Goal: Transaction & Acquisition: Purchase product/service

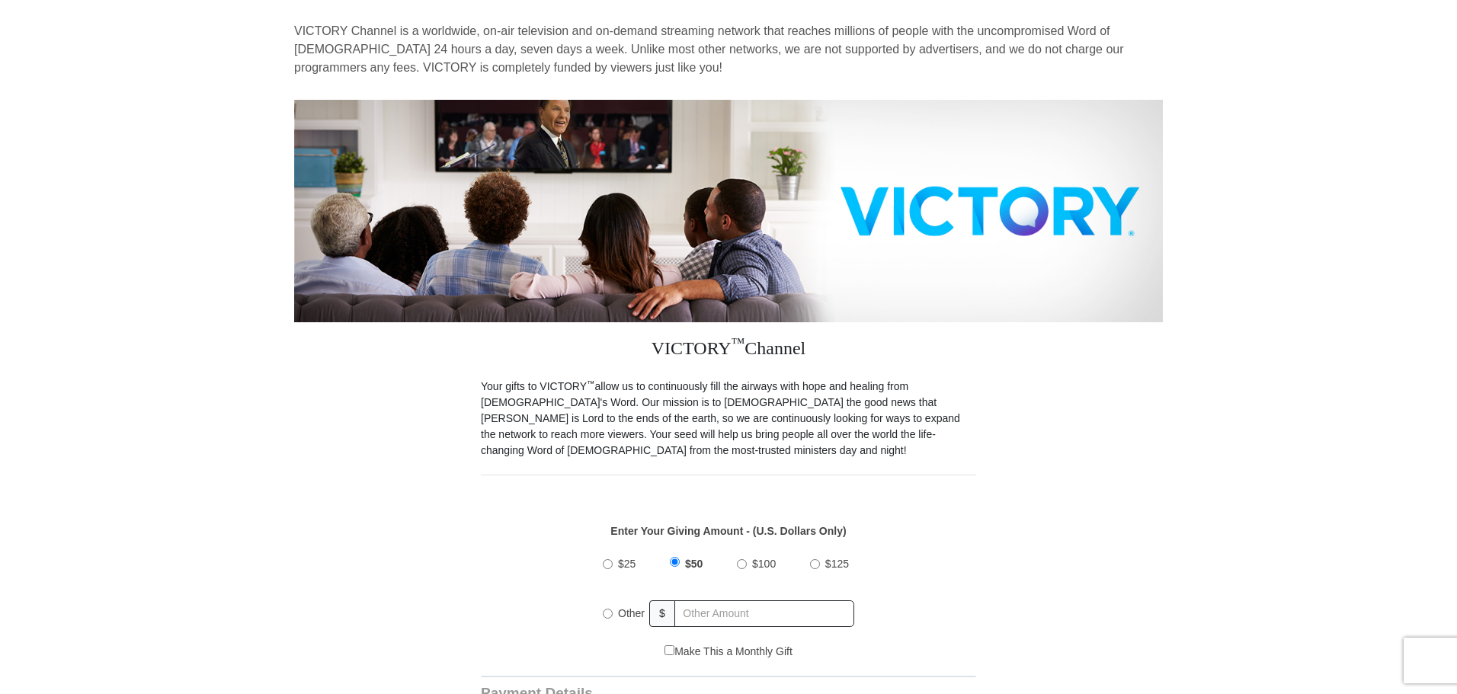
scroll to position [127, 0]
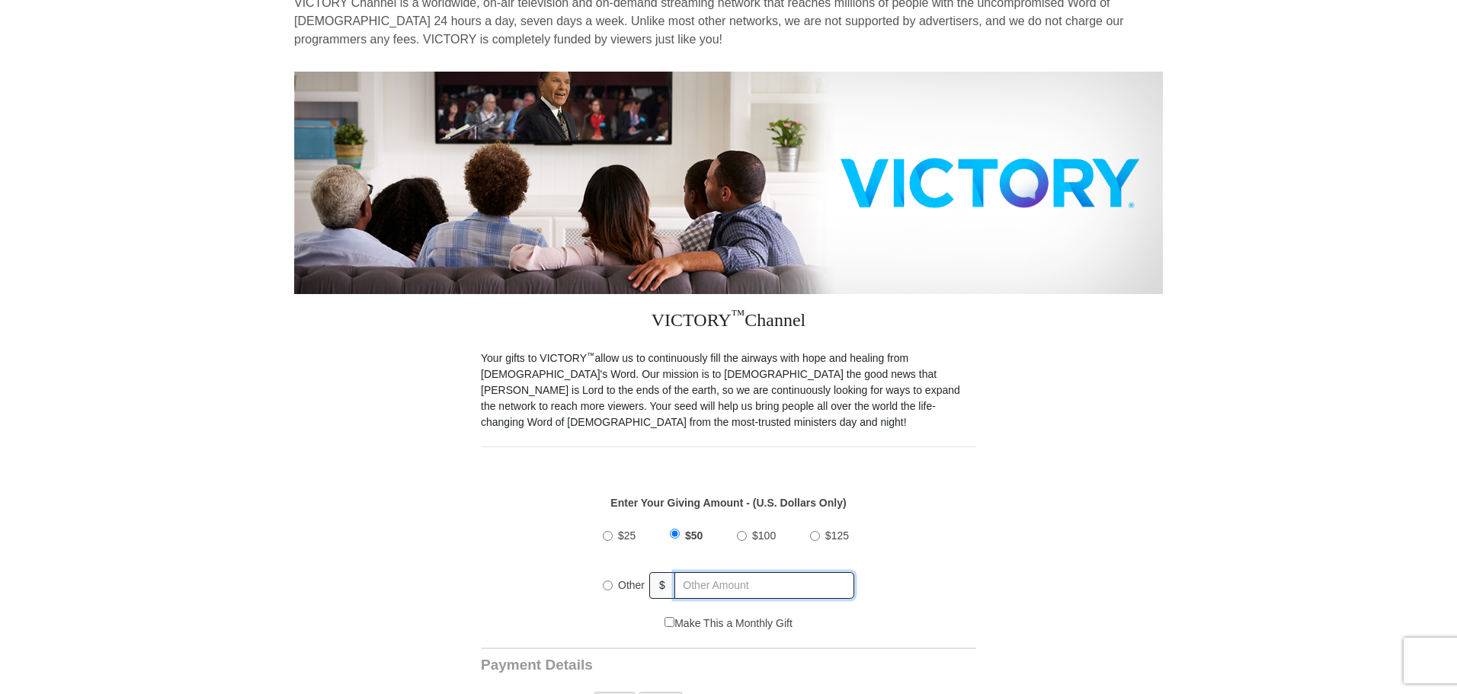
radio input "true"
click at [720, 572] on input "text" at bounding box center [765, 585] width 178 height 27
type input "30"
click at [964, 579] on div "$25 $50 $100 $125 Other $ 30" at bounding box center [728, 566] width 479 height 99
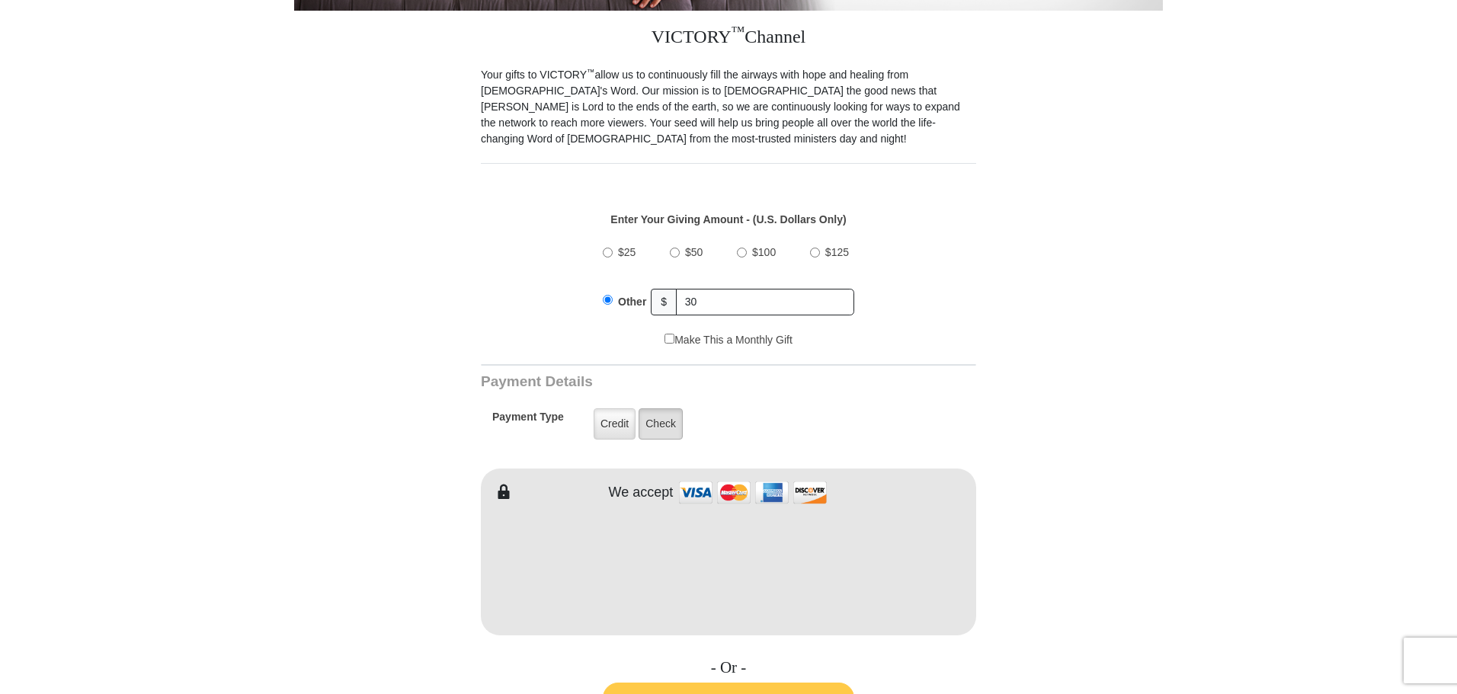
scroll to position [432, 0]
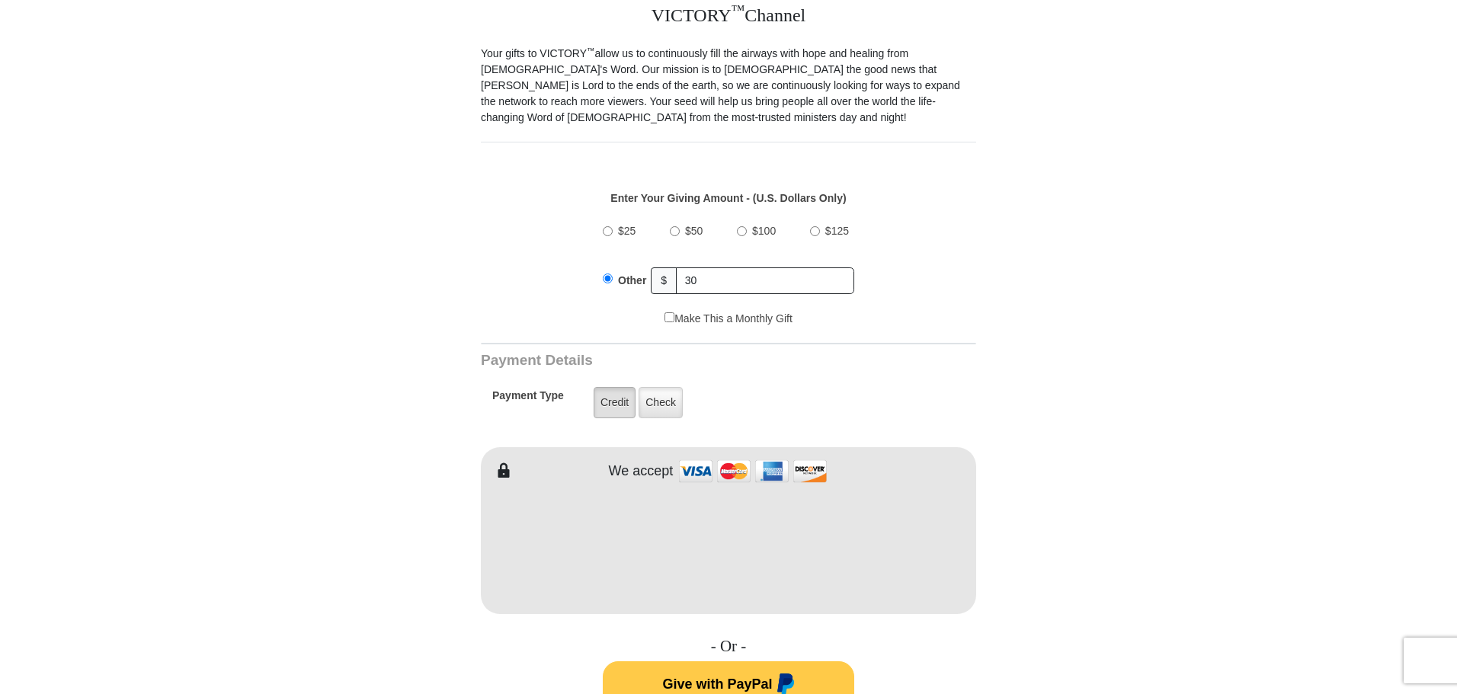
click at [623, 394] on label "Credit" at bounding box center [615, 402] width 42 height 31
click at [0, 0] on input "Credit" at bounding box center [0, 0] width 0 height 0
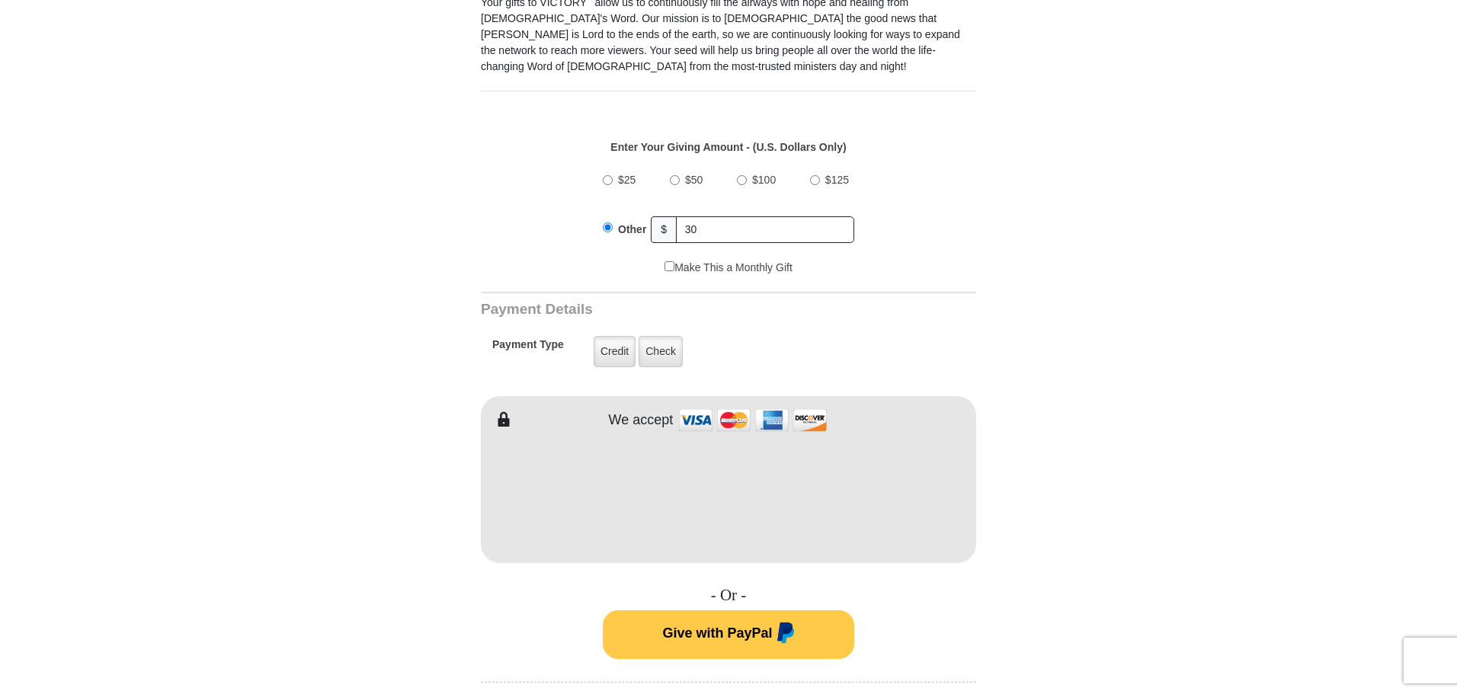
scroll to position [533, 0]
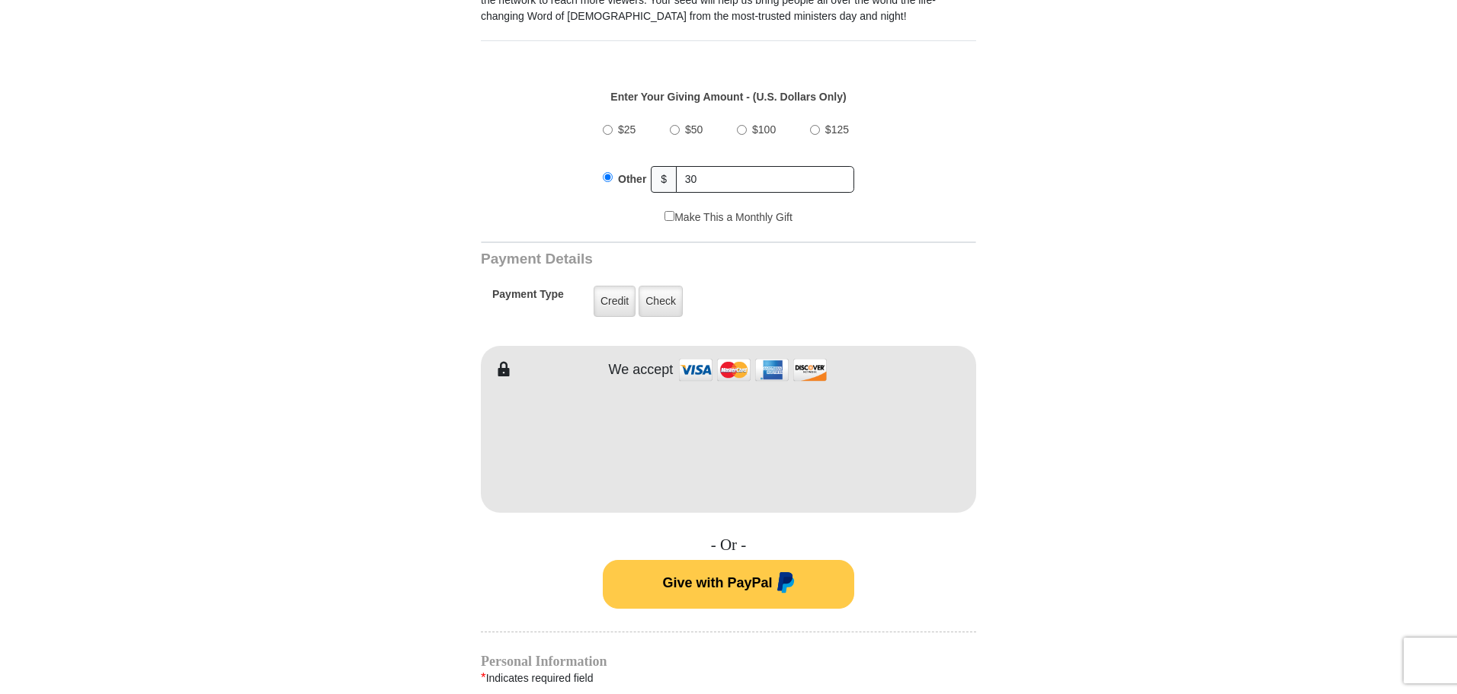
click at [1134, 475] on form "VICTORY Channel Online Giving VICTORY Channel is a worldwide, on-air television…" at bounding box center [728, 429] width 869 height 1823
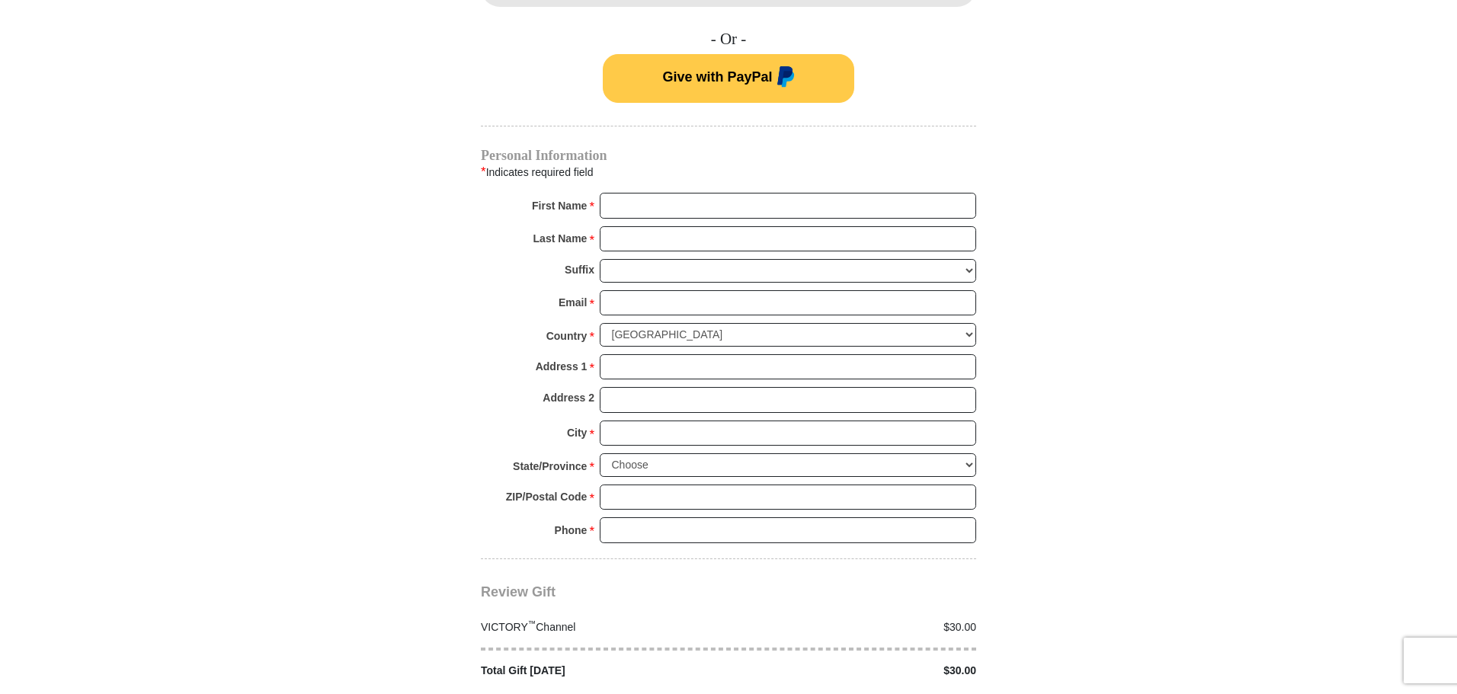
scroll to position [1042, 0]
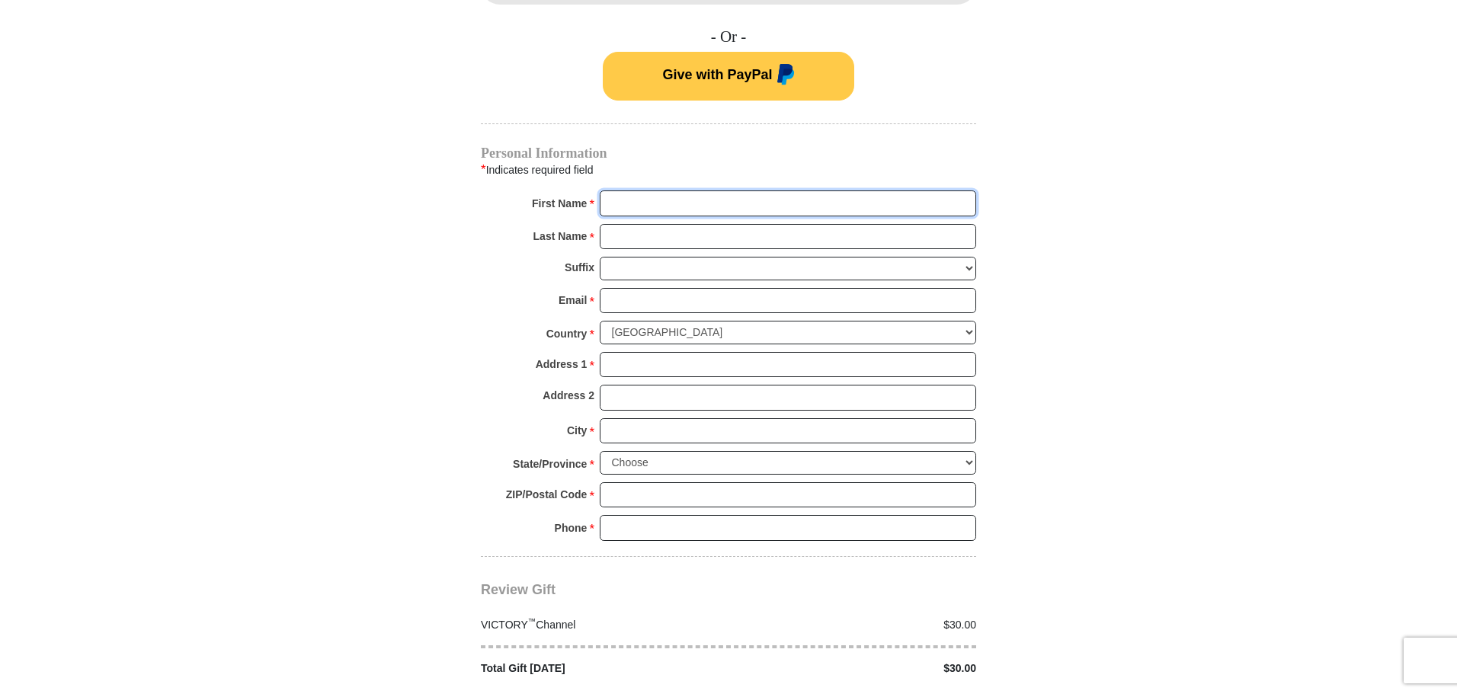
click at [791, 191] on input "First Name *" at bounding box center [788, 203] width 376 height 26
type input "[PERSON_NAME] and [PERSON_NAME]"
click at [726, 226] on input "Last Name *" at bounding box center [788, 237] width 376 height 26
type input "[PERSON_NAME]"
click at [720, 295] on input "Email *" at bounding box center [788, 301] width 376 height 26
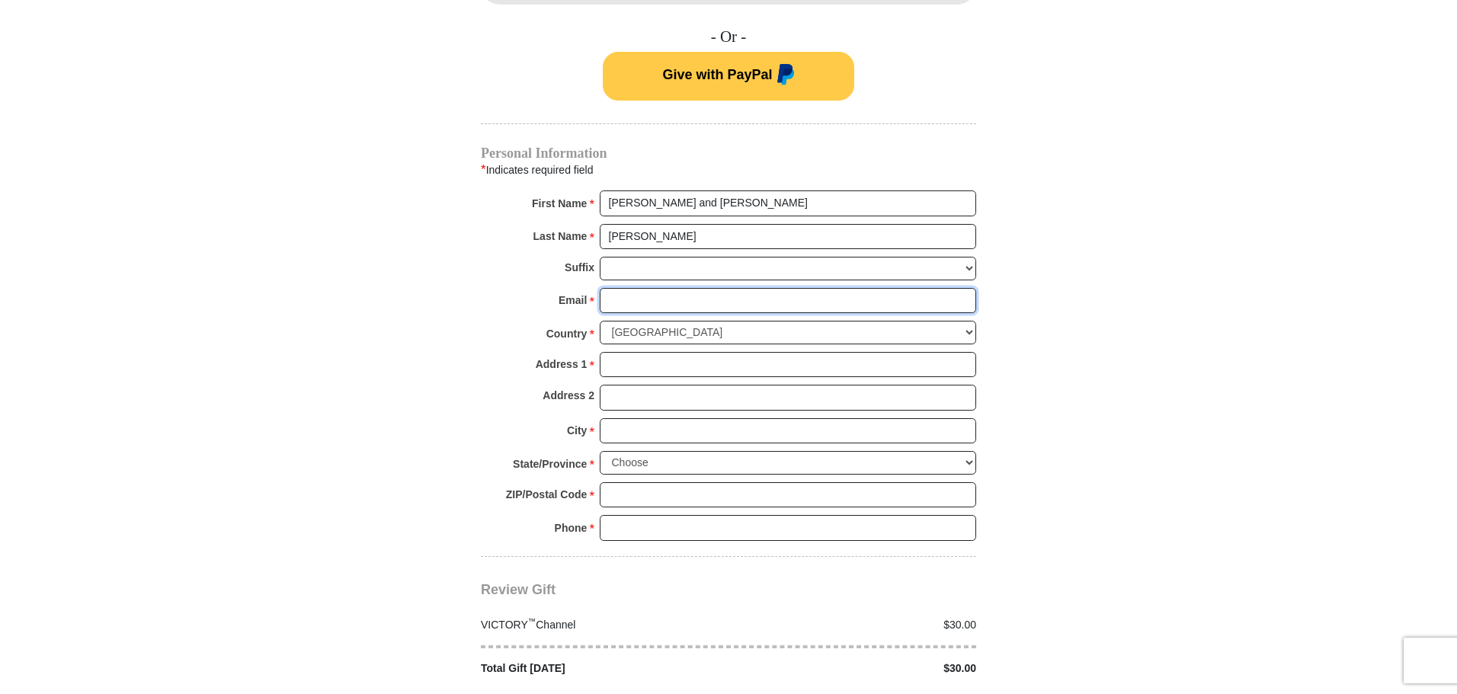
type input "[EMAIL_ADDRESS][DOMAIN_NAME]"
click at [726, 352] on input "Address 1 *" at bounding box center [788, 365] width 376 height 26
type input "6259 [PERSON_NAME]'s Trail"
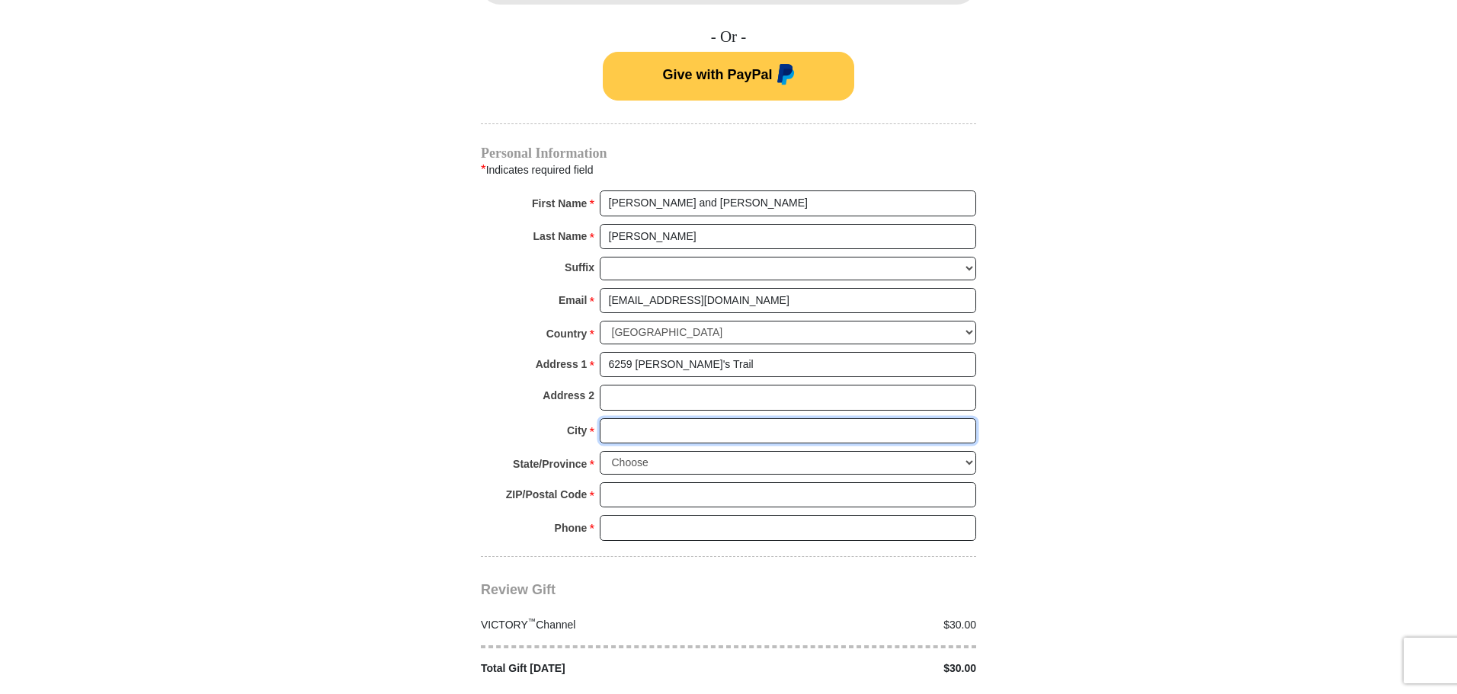
click at [716, 421] on input "City *" at bounding box center [788, 431] width 376 height 26
type input "Independence"
click at [709, 453] on select "Choose [US_STATE] [US_STATE] [US_STATE] [US_STATE] [US_STATE] Armed Forces Amer…" at bounding box center [788, 463] width 376 height 24
select select "KY"
click at [600, 451] on select "Choose [US_STATE] [US_STATE] [US_STATE] [US_STATE] [US_STATE] Armed Forces Amer…" at bounding box center [788, 463] width 376 height 24
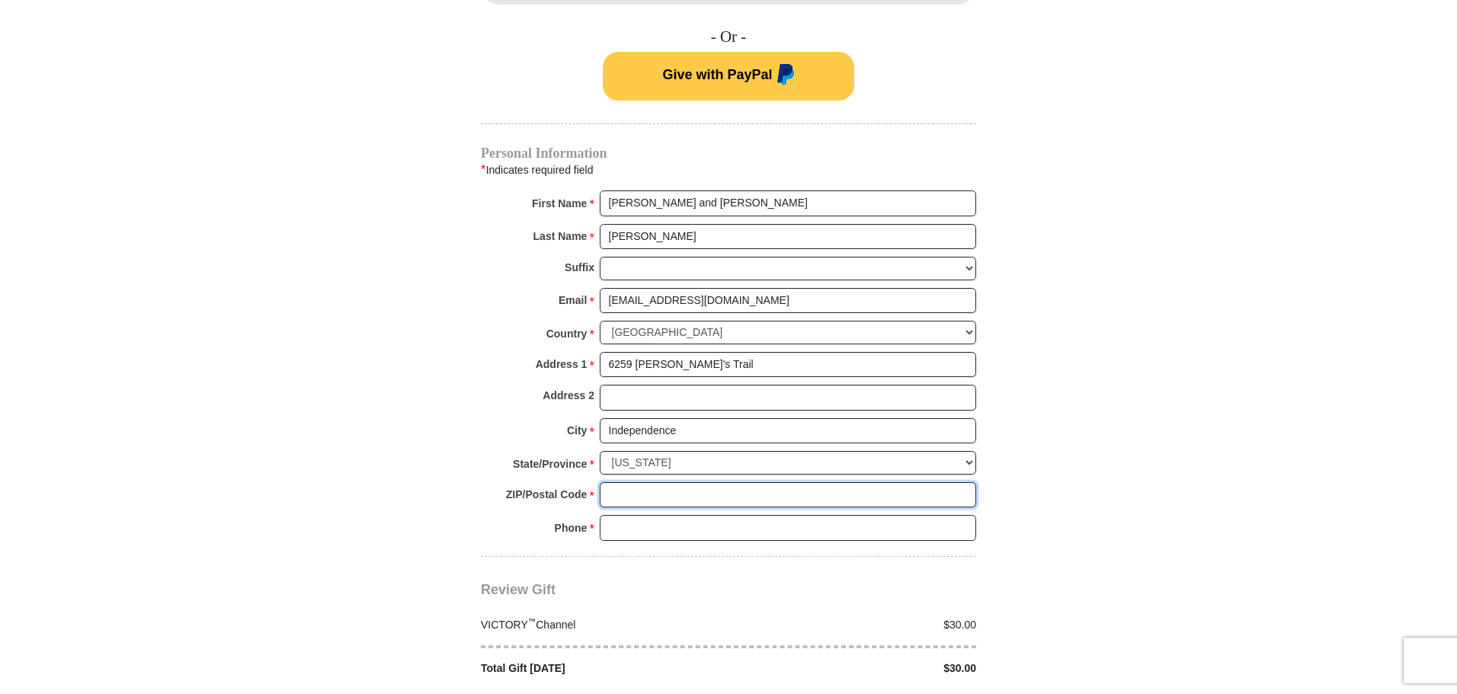
click at [710, 482] on input "ZIP/Postal Code *" at bounding box center [788, 495] width 376 height 26
type input "41051"
click at [715, 515] on input "Phone * *" at bounding box center [788, 528] width 376 height 26
type input "[PHONE_NUMBER]"
click at [1288, 530] on body "VICTORY Channel Online Giving VICTORY Channel is a worldwide, on-air television…" at bounding box center [728, 297] width 1457 height 2678
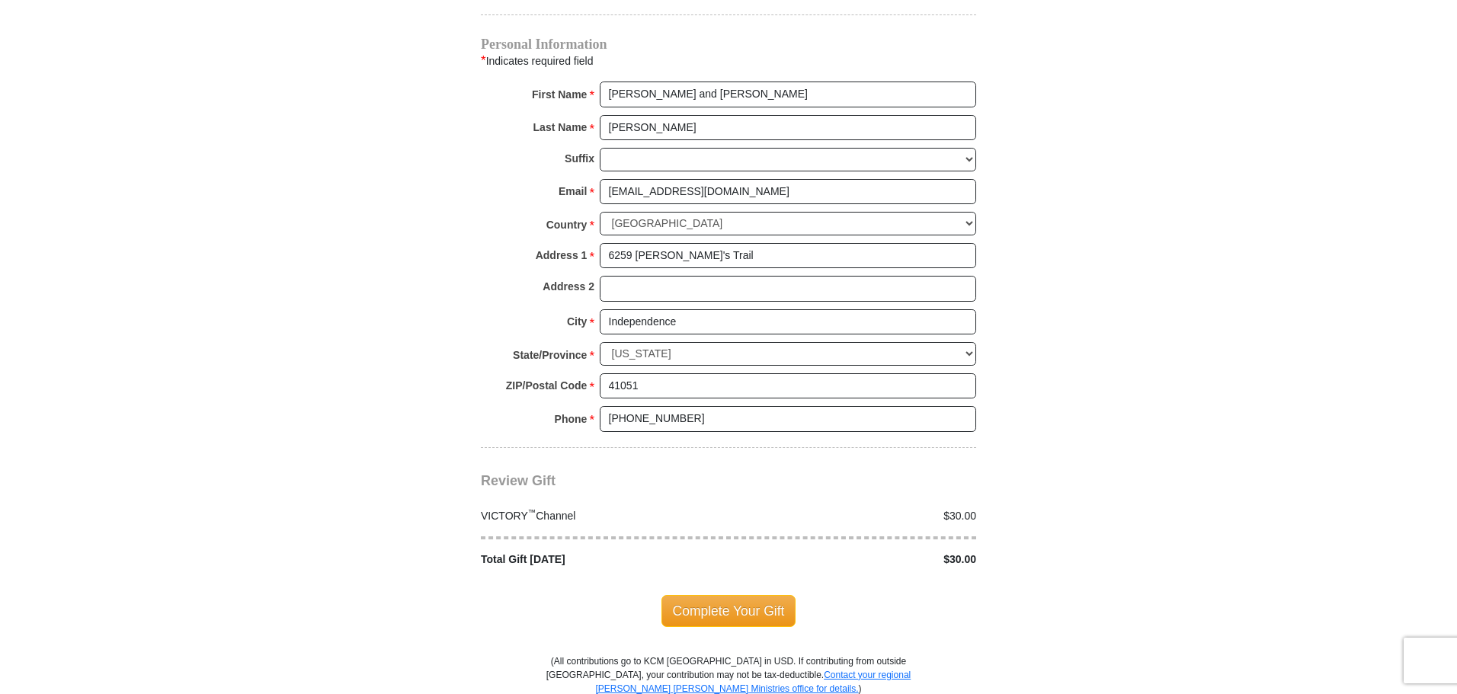
scroll to position [1219, 0]
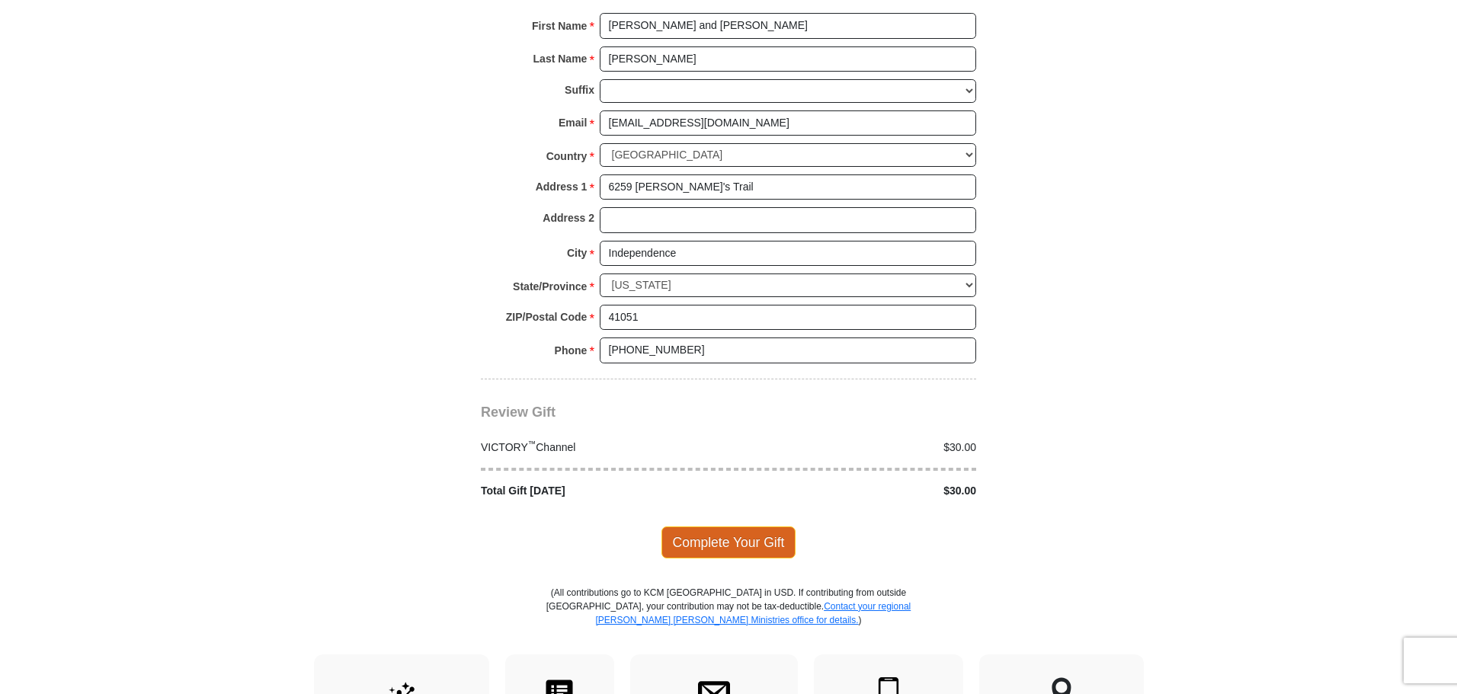
click at [756, 534] on span "Complete Your Gift" at bounding box center [728, 543] width 135 height 32
